Goal: Navigation & Orientation: Find specific page/section

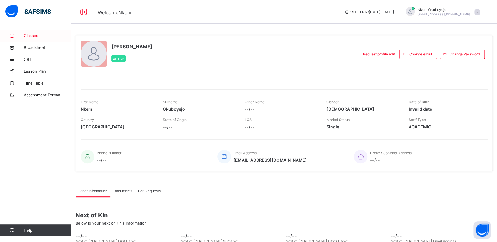
click at [36, 35] on span "Classes" at bounding box center [47, 35] width 47 height 5
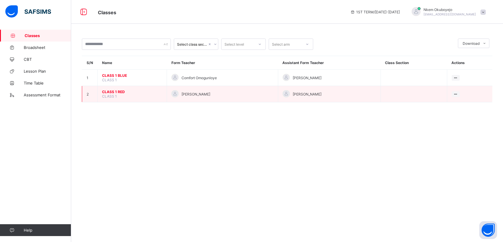
click at [111, 90] on span "CLASS 1 RED" at bounding box center [132, 92] width 60 height 4
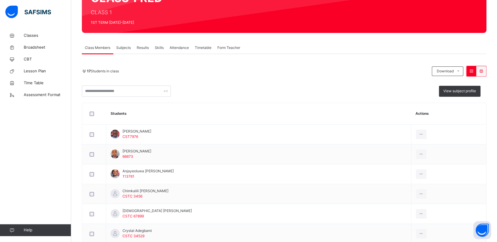
scroll to position [67, 0]
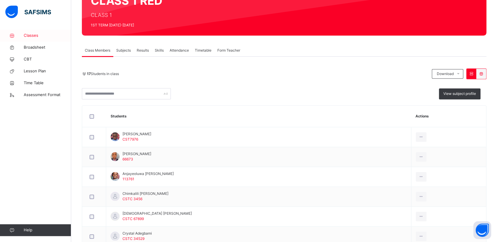
click at [34, 37] on span "Classes" at bounding box center [47, 36] width 47 height 6
